Goal: Obtain resource: Obtain resource

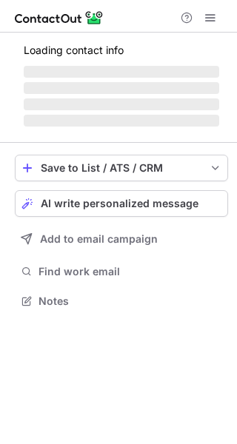
scroll to position [286, 237]
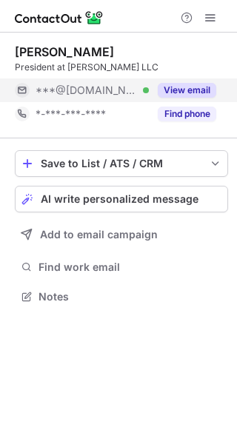
click at [176, 83] on button "View email" at bounding box center [187, 90] width 58 height 15
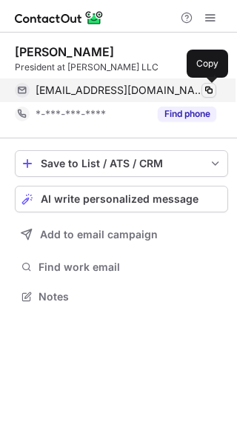
click at [207, 91] on span at bounding box center [209, 90] width 12 height 12
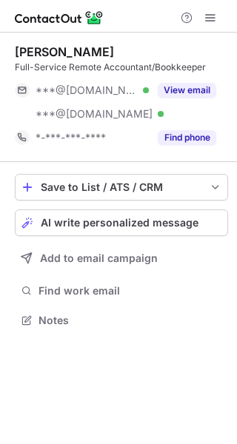
scroll to position [310, 237]
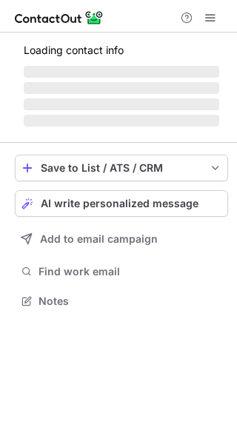
scroll to position [310, 237]
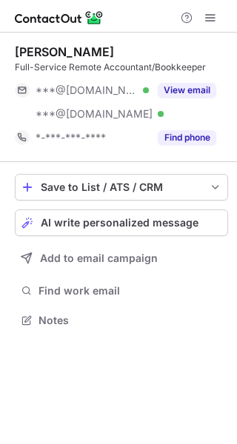
click at [192, 82] on div "View email" at bounding box center [182, 90] width 67 height 24
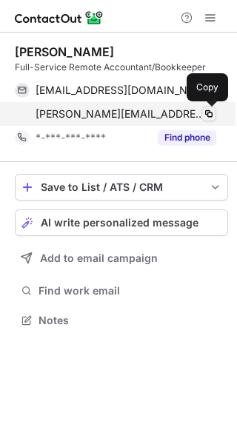
click at [208, 117] on span at bounding box center [209, 114] width 12 height 12
